Goal: Navigation & Orientation: Find specific page/section

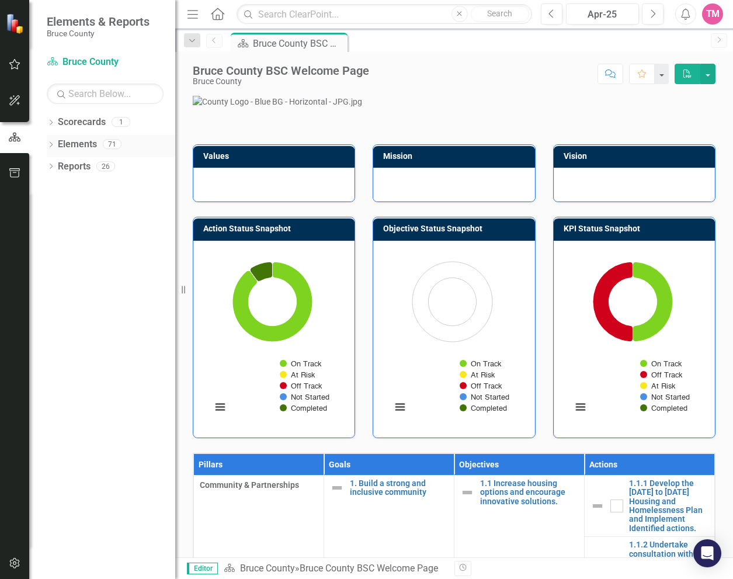
click at [60, 146] on link "Elements" at bounding box center [77, 144] width 39 height 13
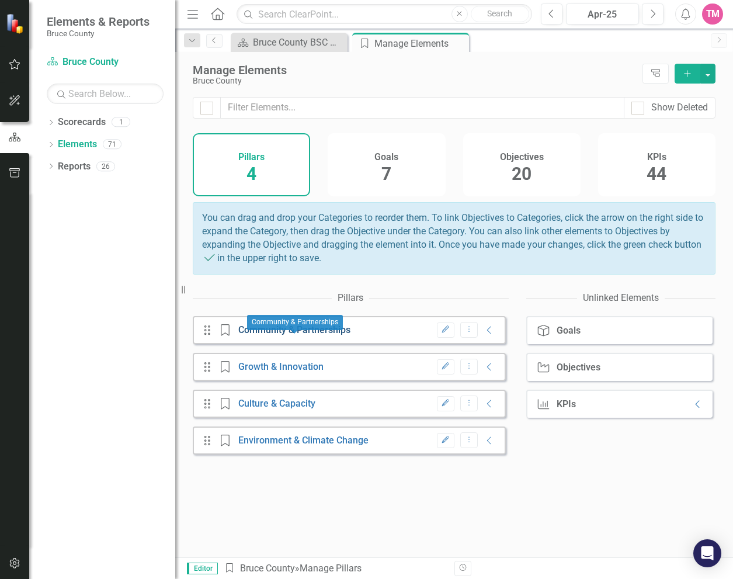
click at [296, 335] on link "Community & Partnerships" at bounding box center [294, 329] width 112 height 11
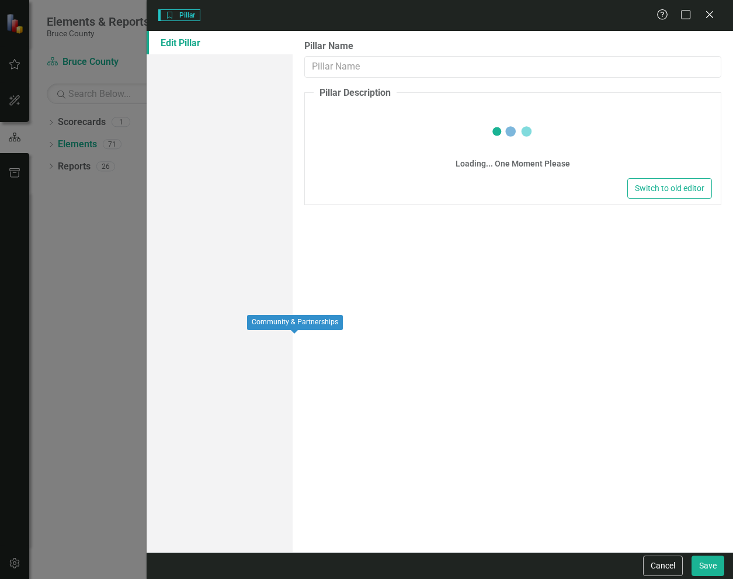
type input "Community & Partnerships"
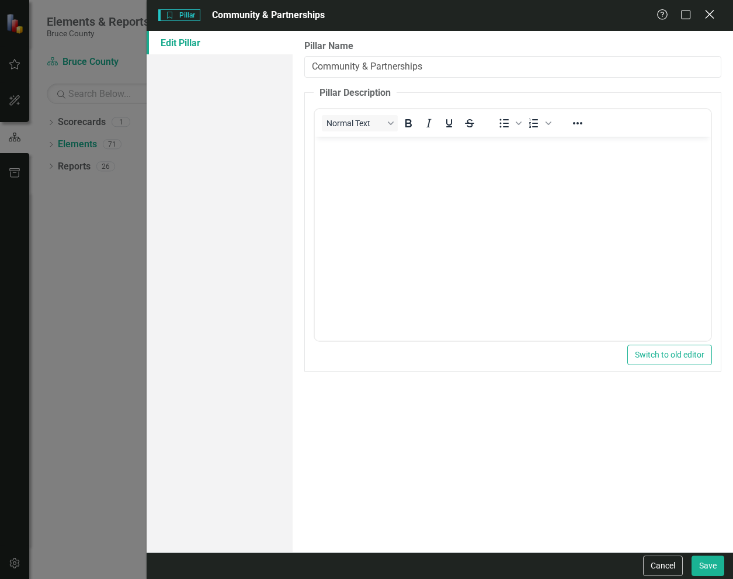
click at [704, 13] on icon "Close" at bounding box center [709, 14] width 15 height 11
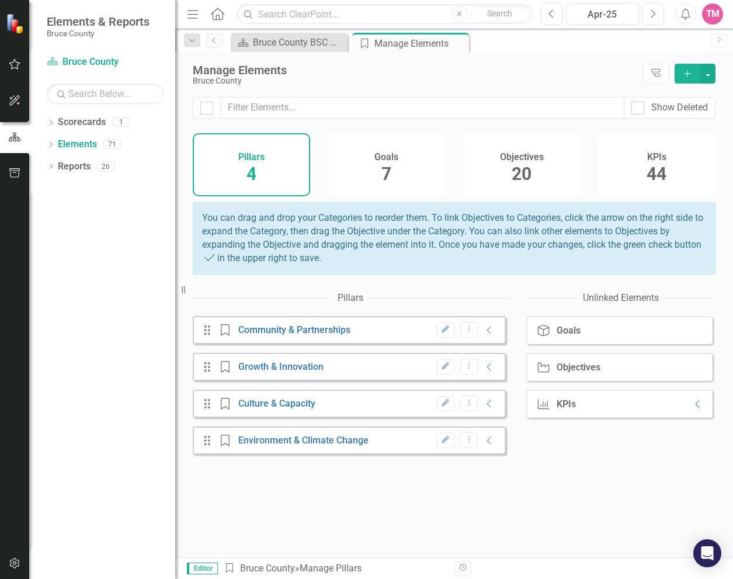
click at [568, 336] on div "Goals" at bounding box center [569, 330] width 24 height 11
click at [485, 335] on icon "Collapse" at bounding box center [490, 329] width 12 height 9
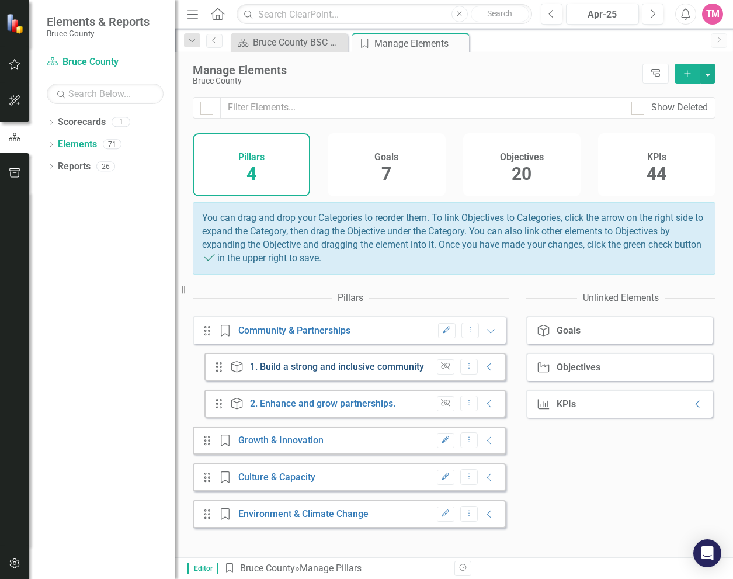
click at [337, 372] on link "1. Build a strong and inclusive community" at bounding box center [337, 366] width 174 height 11
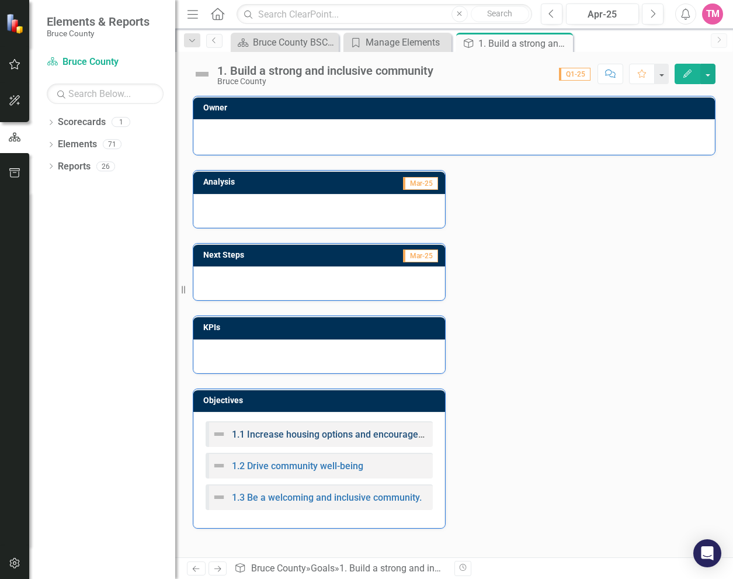
click at [341, 435] on link "1.1 Increase housing options and encourage innovative solutions." at bounding box center [369, 434] width 275 height 11
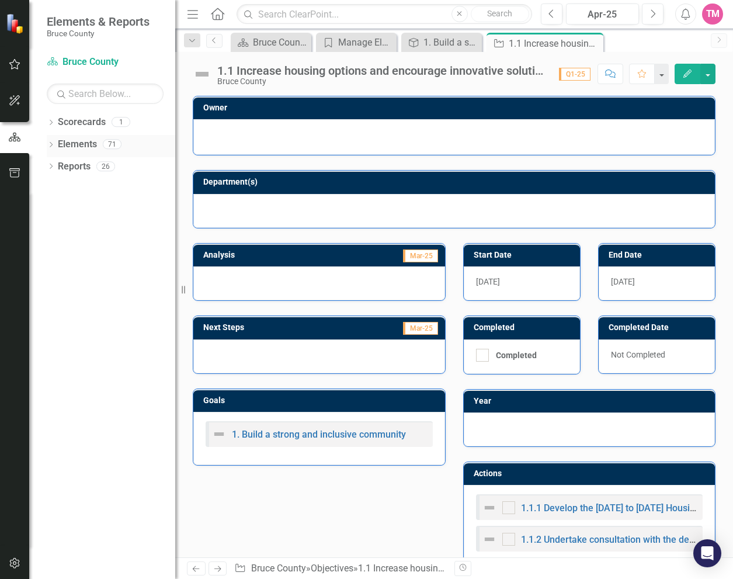
click at [78, 145] on link "Elements" at bounding box center [77, 144] width 39 height 13
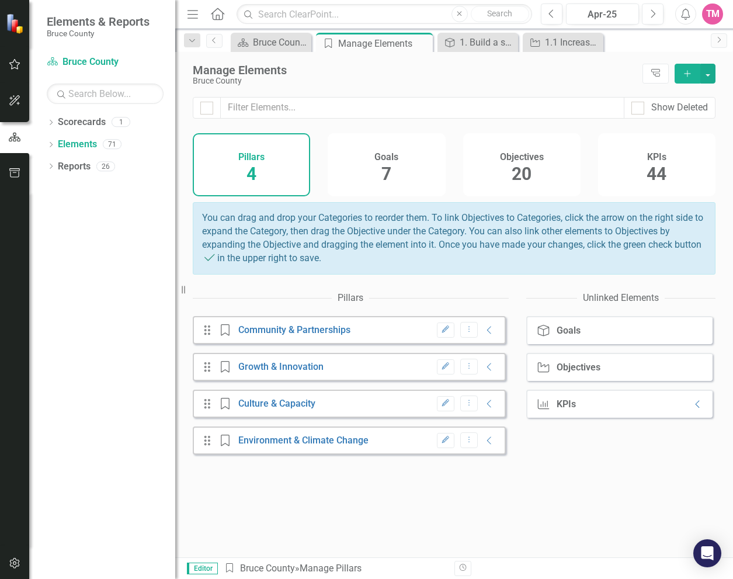
click at [397, 173] on div "Goals 7" at bounding box center [386, 164] width 117 height 63
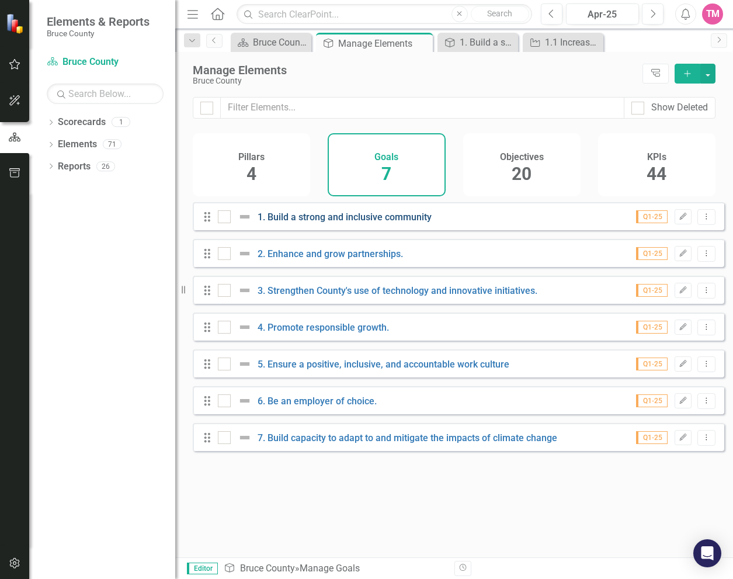
click at [325, 223] on link "1. Build a strong and inclusive community" at bounding box center [345, 216] width 174 height 11
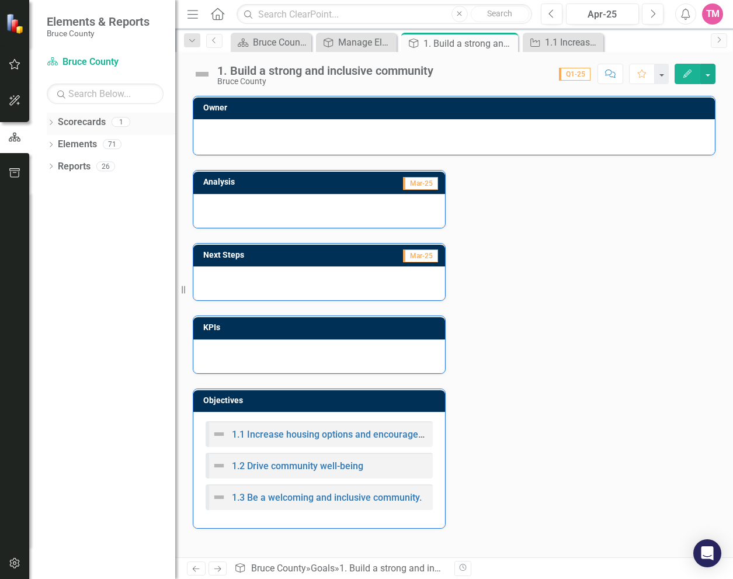
click at [85, 120] on link "Scorecards" at bounding box center [82, 122] width 48 height 13
click at [88, 145] on link "Elements" at bounding box center [77, 144] width 39 height 13
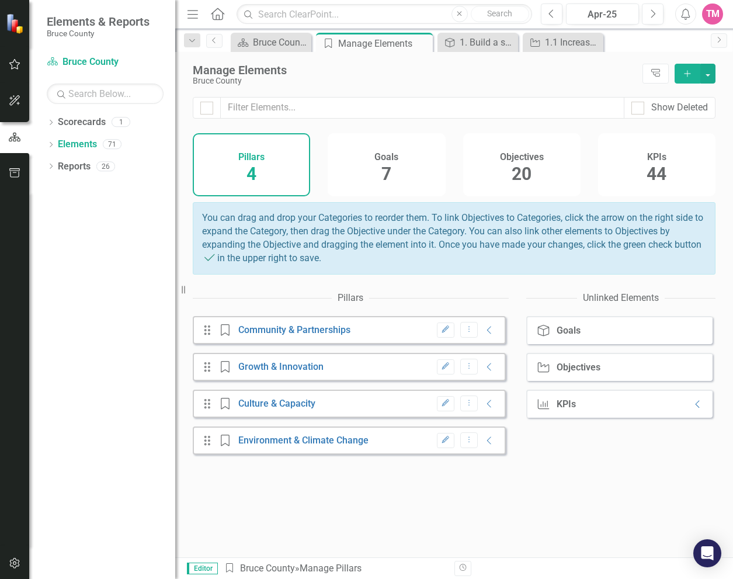
click at [535, 166] on div "Objectives 20" at bounding box center [521, 164] width 117 height 63
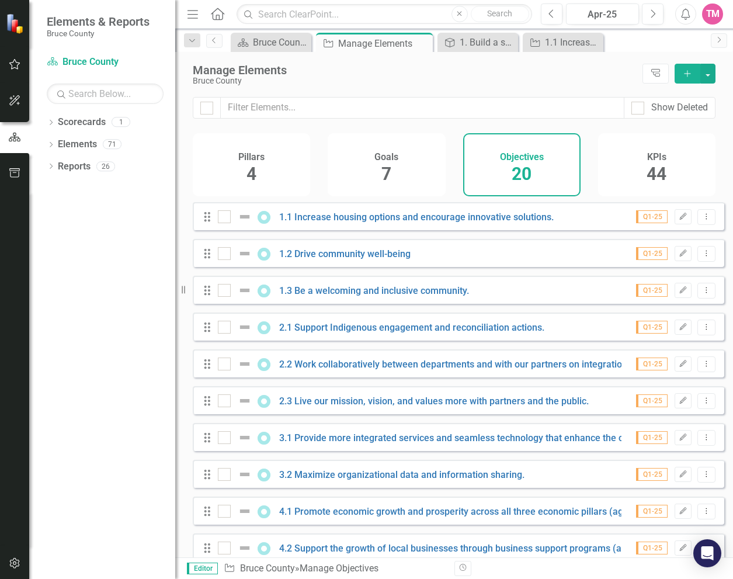
click at [649, 166] on span "44" at bounding box center [657, 174] width 20 height 20
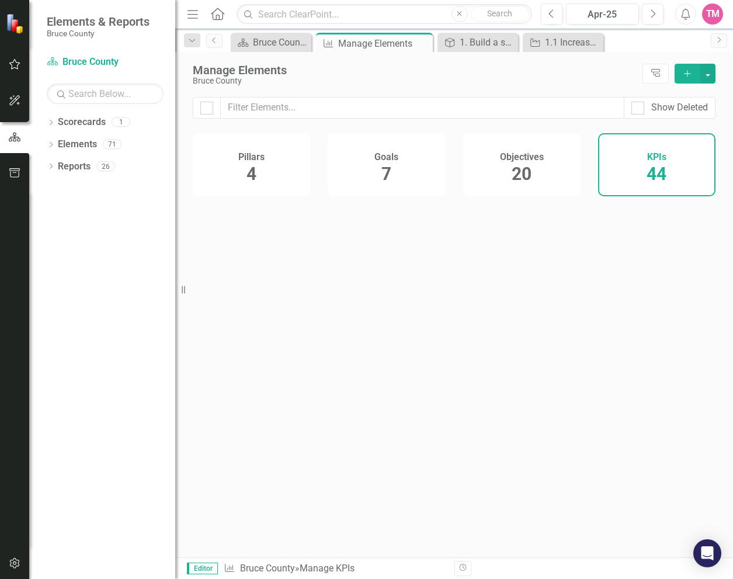
checkbox input "false"
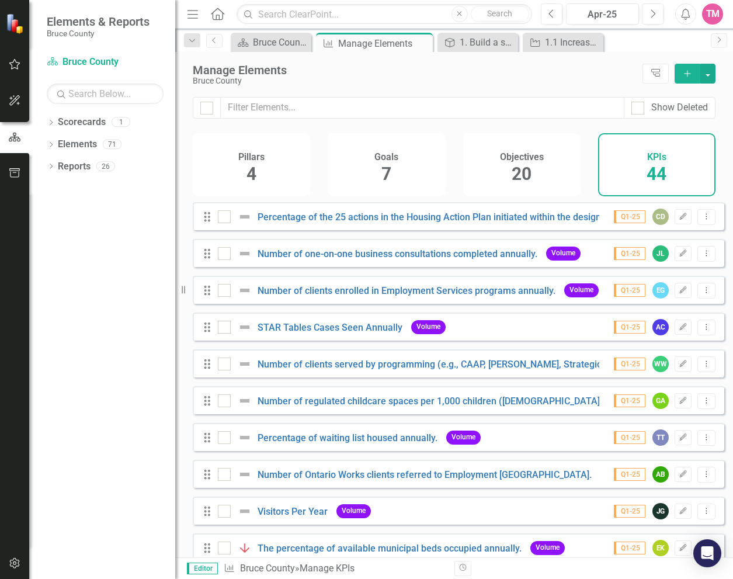
click at [511, 340] on div "Drag STAR Tables Cases Seen Annually Volume Q1-25 AC Edit Dropdown Menu" at bounding box center [458, 326] width 531 height 28
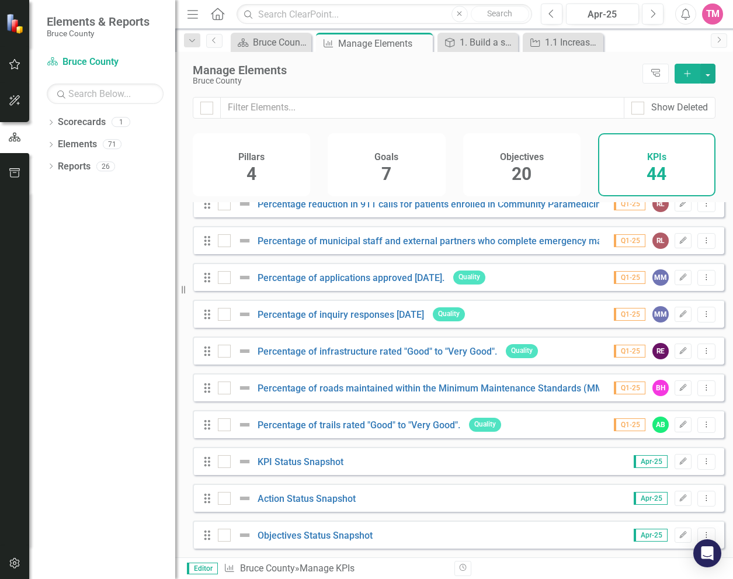
scroll to position [1273, 0]
